Goal: Entertainment & Leisure: Consume media (video, audio)

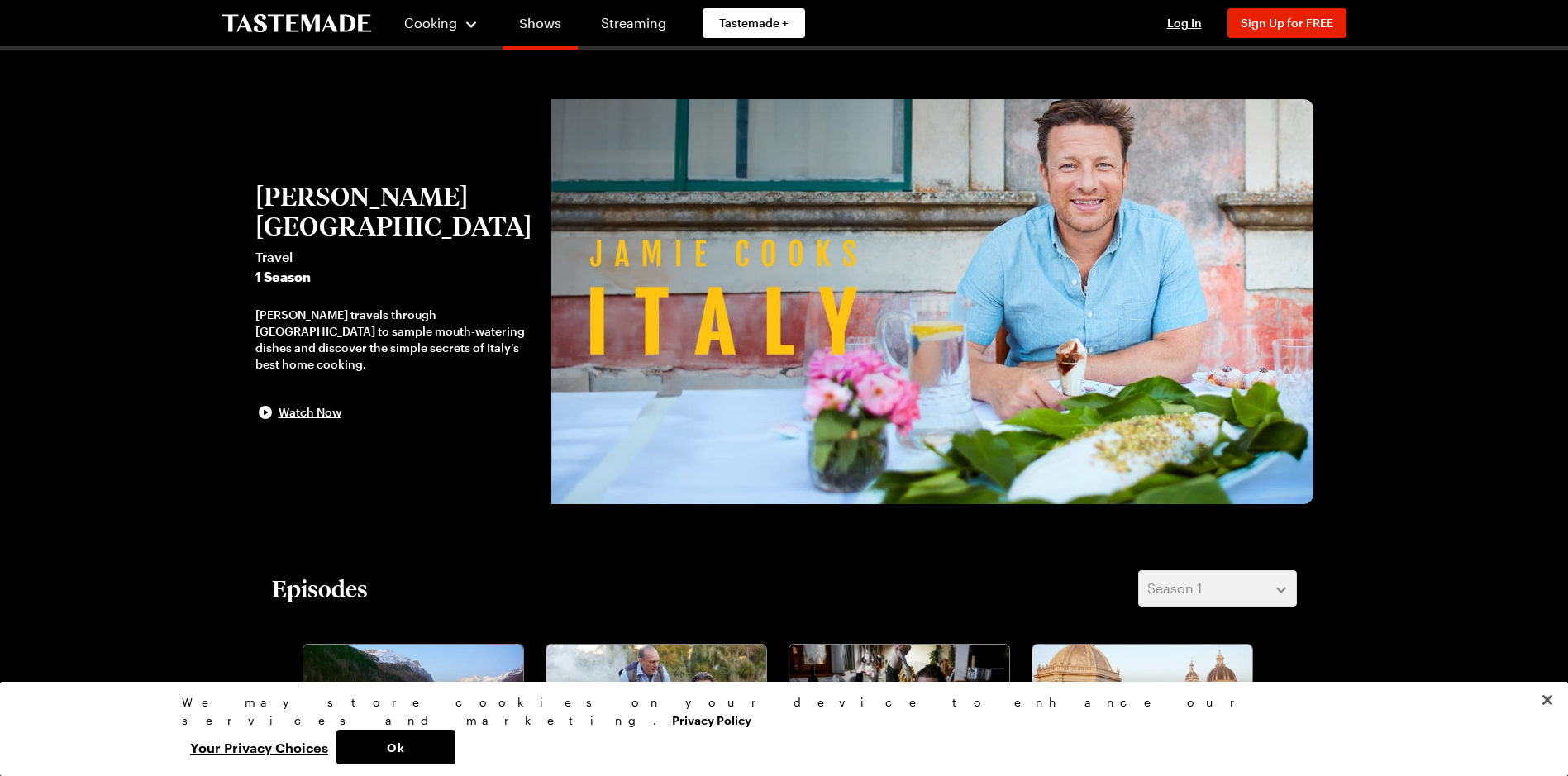
click at [542, 23] on link "Shows" at bounding box center [540, 26] width 75 height 46
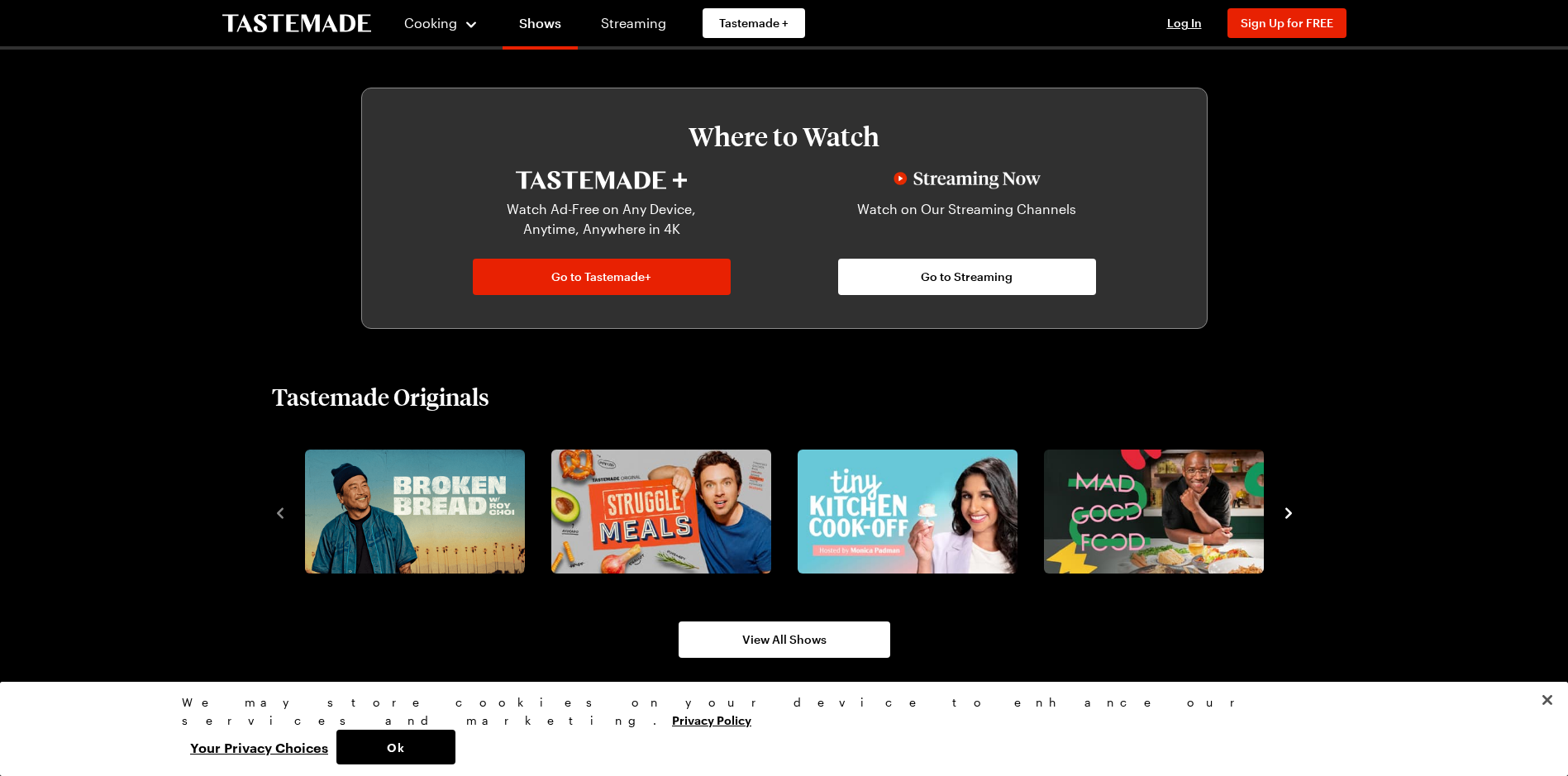
scroll to position [909, 0]
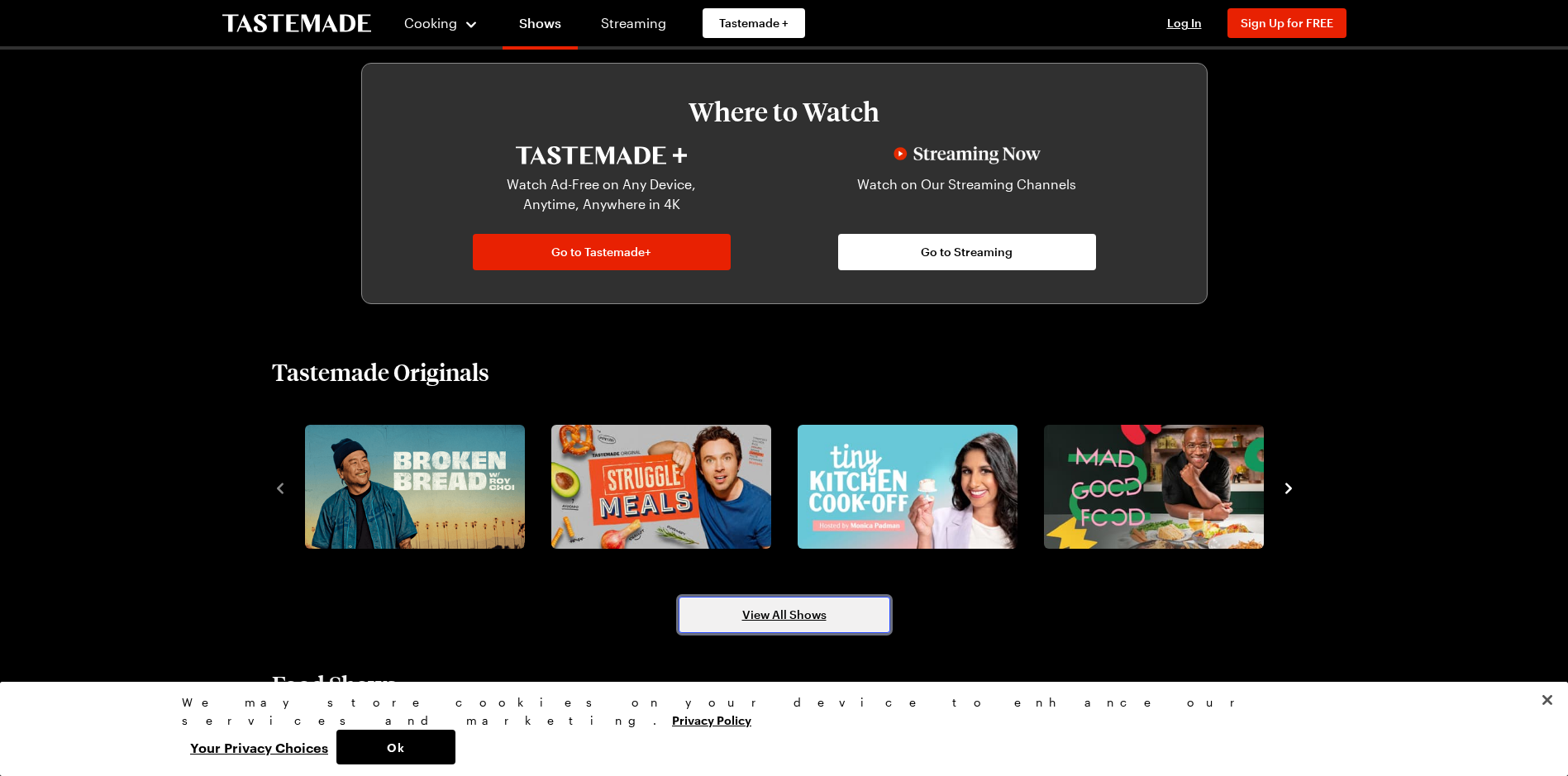
click at [806, 611] on span "View All Shows" at bounding box center [785, 614] width 85 height 17
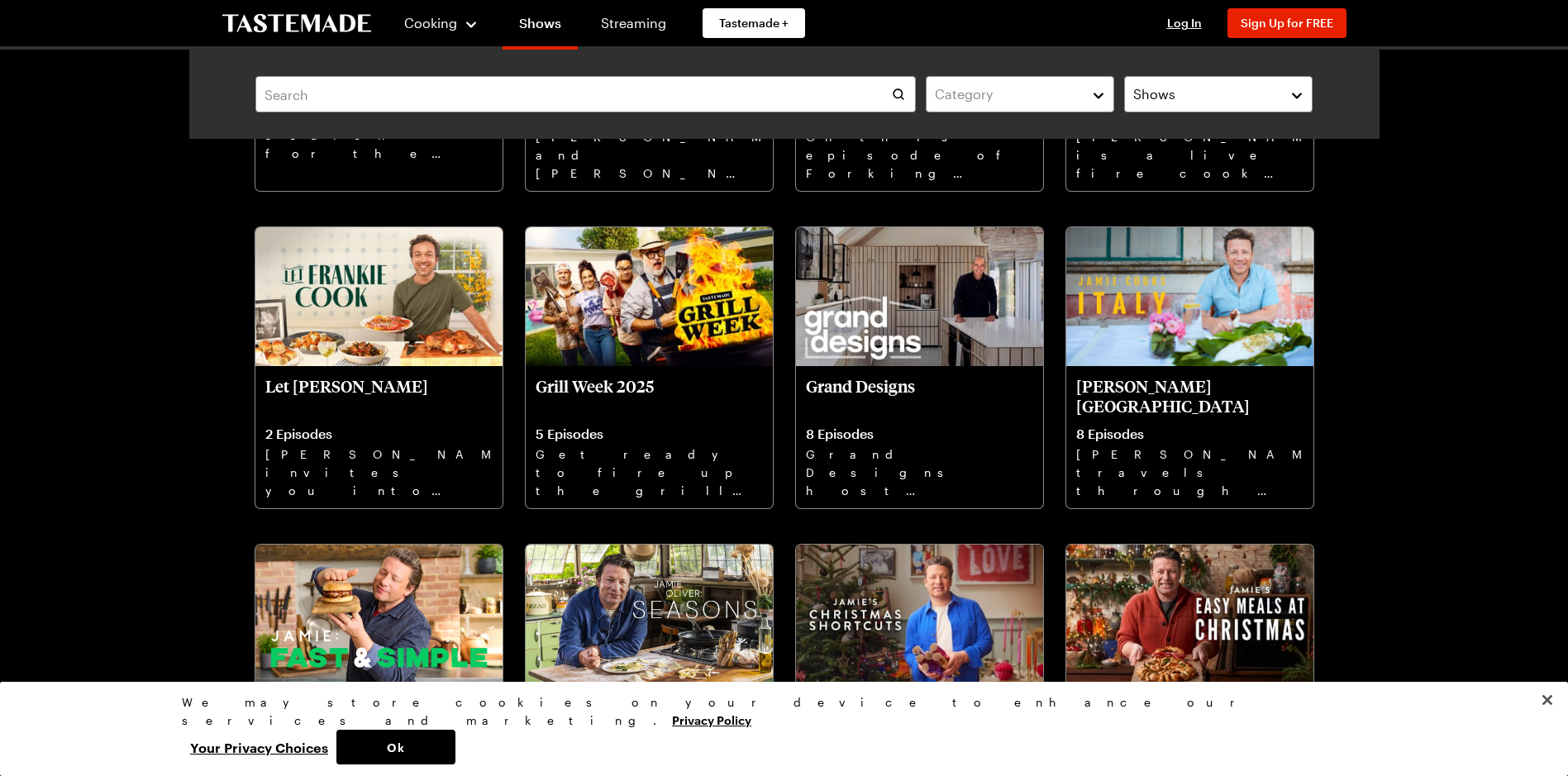
scroll to position [413, 0]
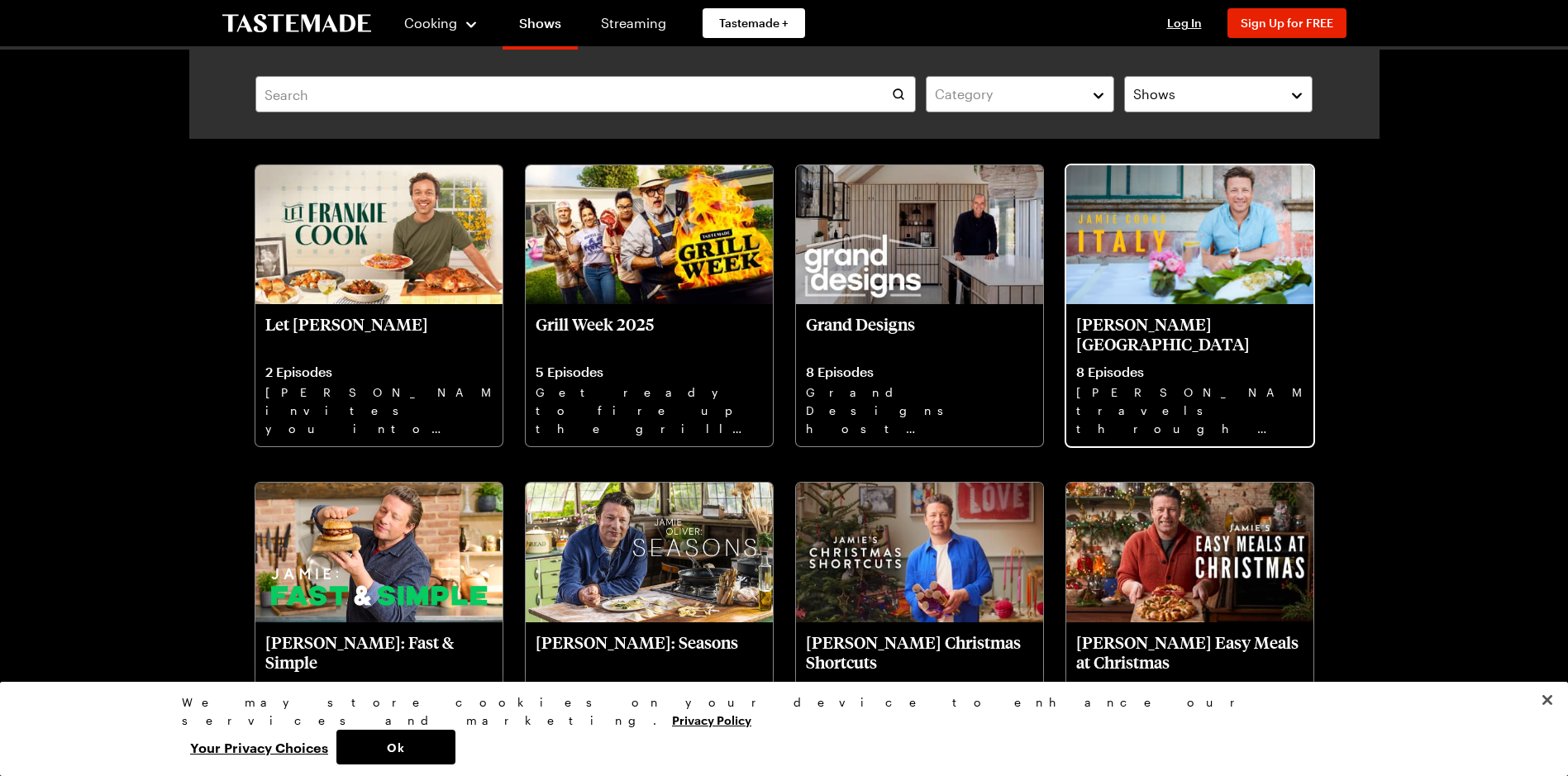
click at [1178, 324] on p "[PERSON_NAME] [GEOGRAPHIC_DATA]" at bounding box center [1190, 334] width 228 height 39
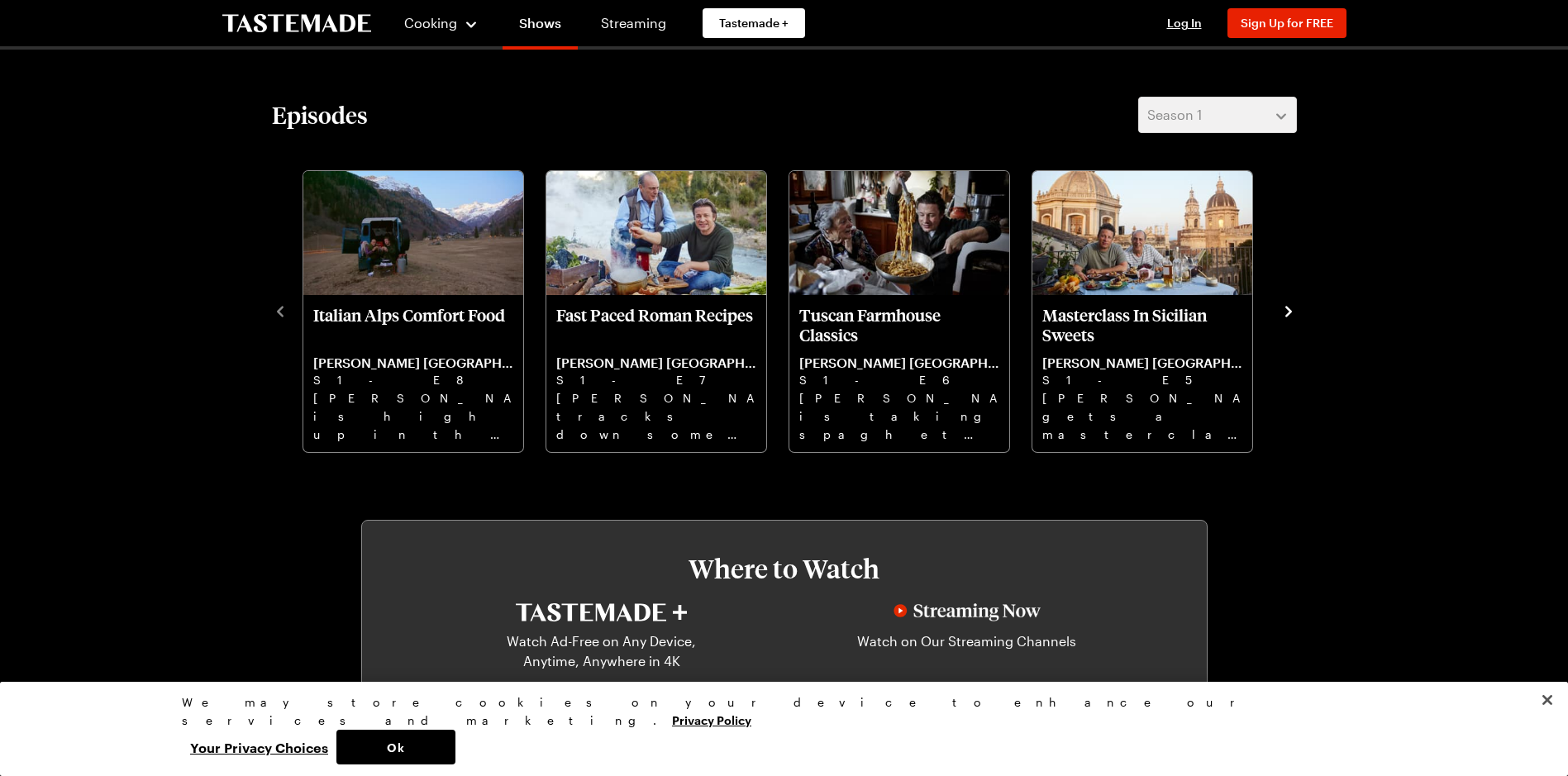
scroll to position [496, 0]
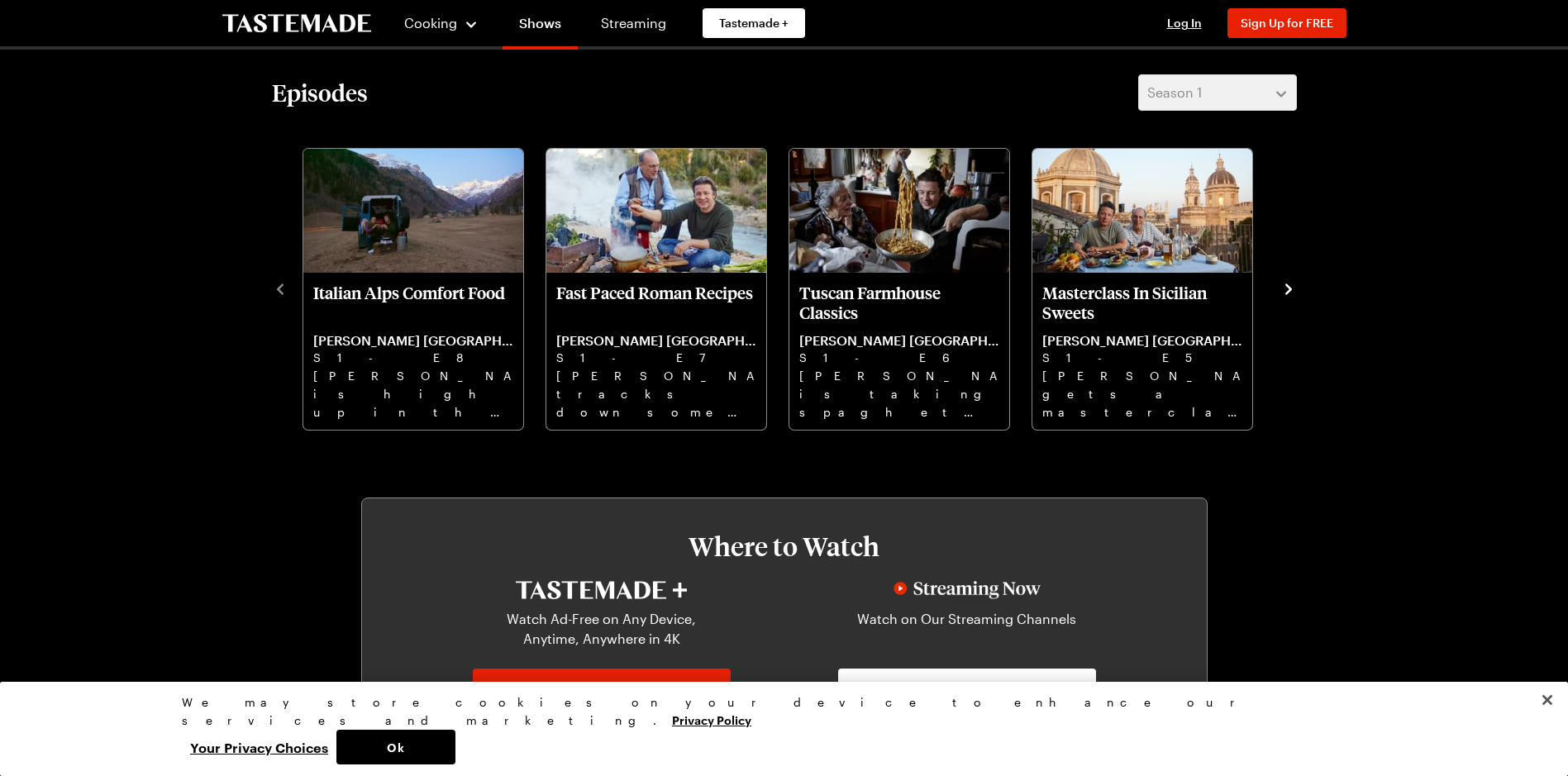
click at [1285, 289] on icon "navigate to next item" at bounding box center [1289, 289] width 17 height 17
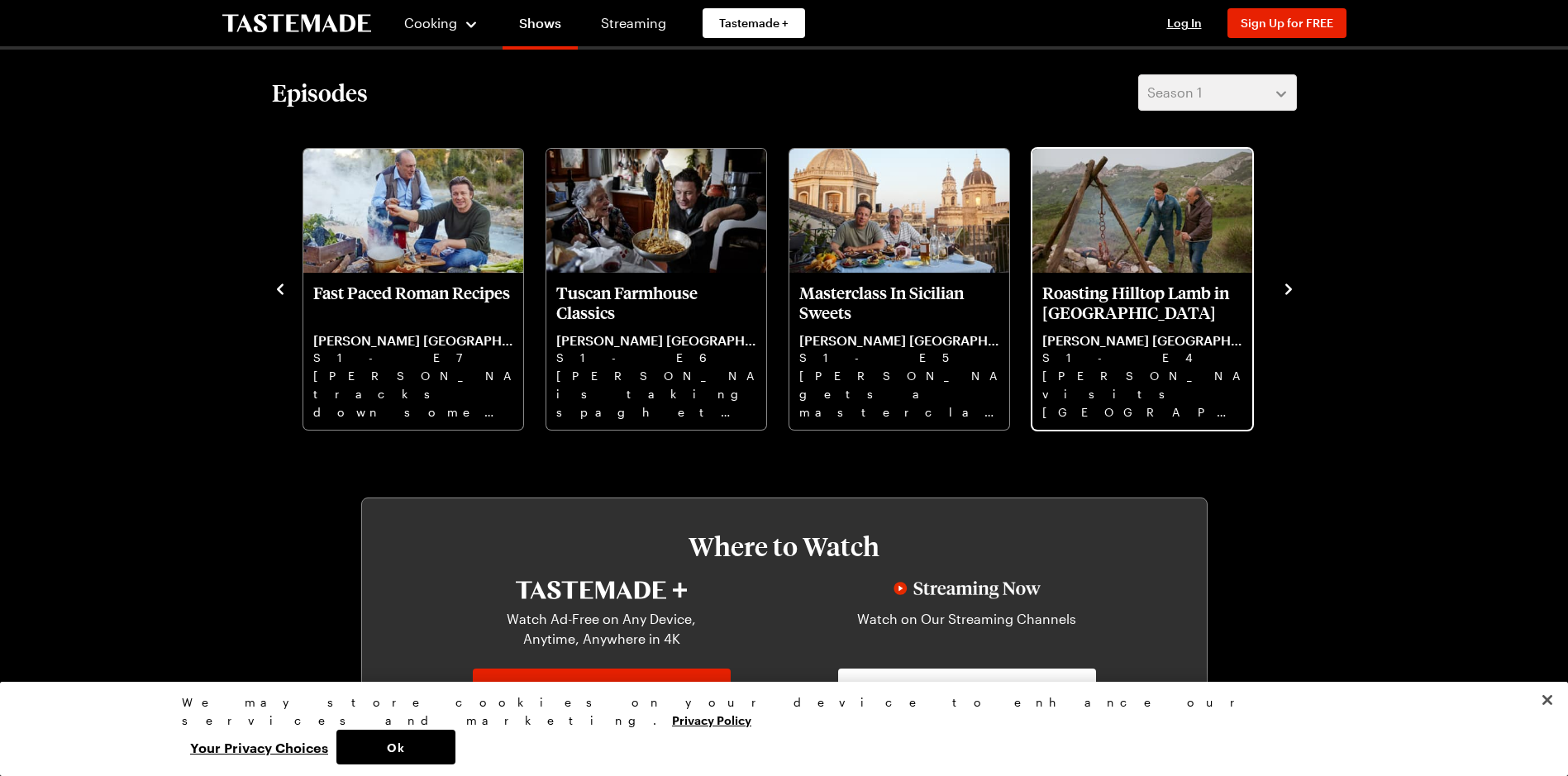
click at [1189, 294] on p "Roasting Hilltop Lamb in [GEOGRAPHIC_DATA]" at bounding box center [1142, 303] width 200 height 39
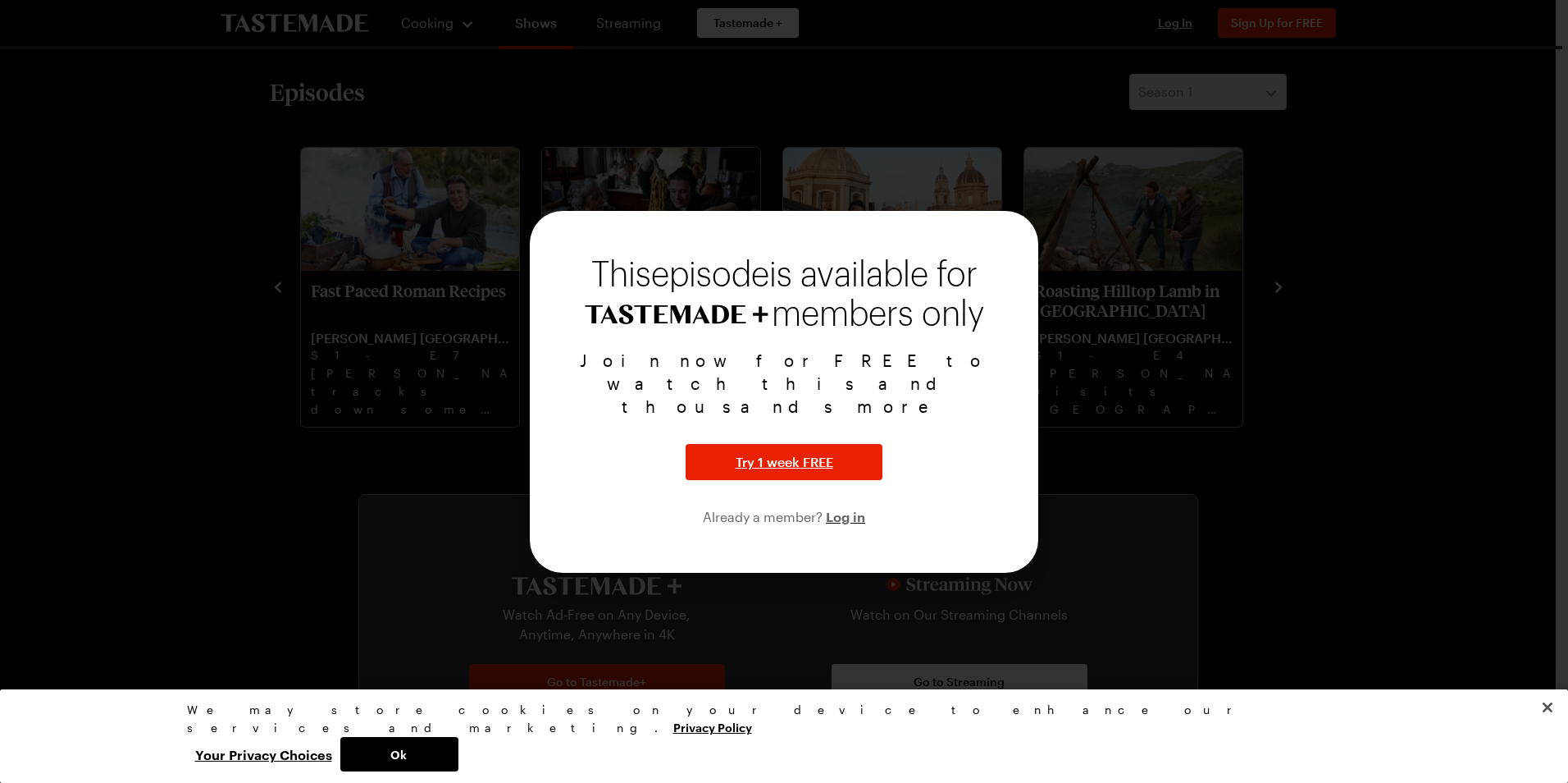
click at [1119, 292] on div at bounding box center [784, 392] width 1568 height 783
